Goal: Information Seeking & Learning: Learn about a topic

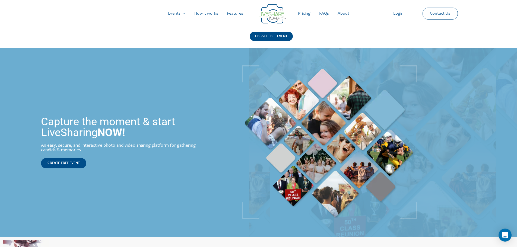
click at [304, 10] on link "Pricing" at bounding box center [303, 13] width 21 height 17
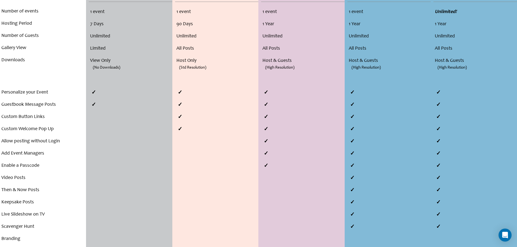
scroll to position [186, 0]
